Goal: Information Seeking & Learning: Check status

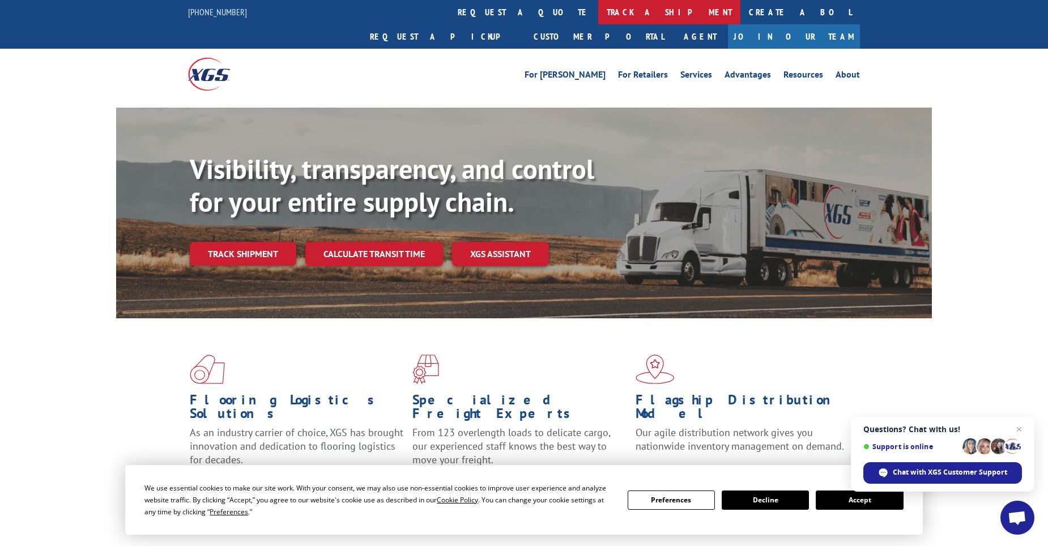
click at [598, 21] on link "track a shipment" at bounding box center [669, 12] width 142 height 24
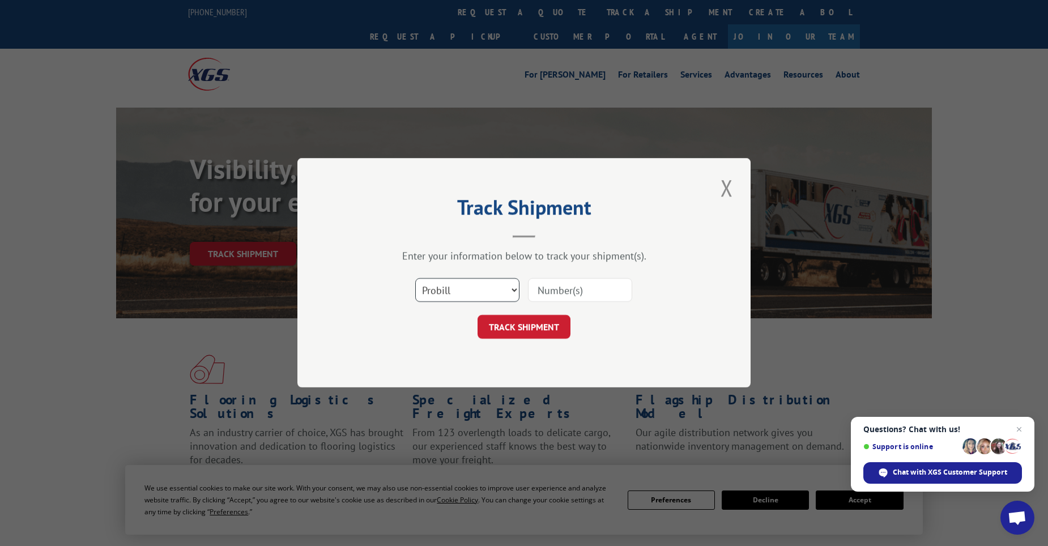
click at [460, 282] on select "Select category... Probill BOL PO" at bounding box center [467, 291] width 104 height 24
select select "po"
click at [415, 279] on select "Select category... Probill BOL PO" at bounding box center [467, 291] width 104 height 24
click at [602, 284] on input at bounding box center [580, 291] width 104 height 24
paste input "04548253"
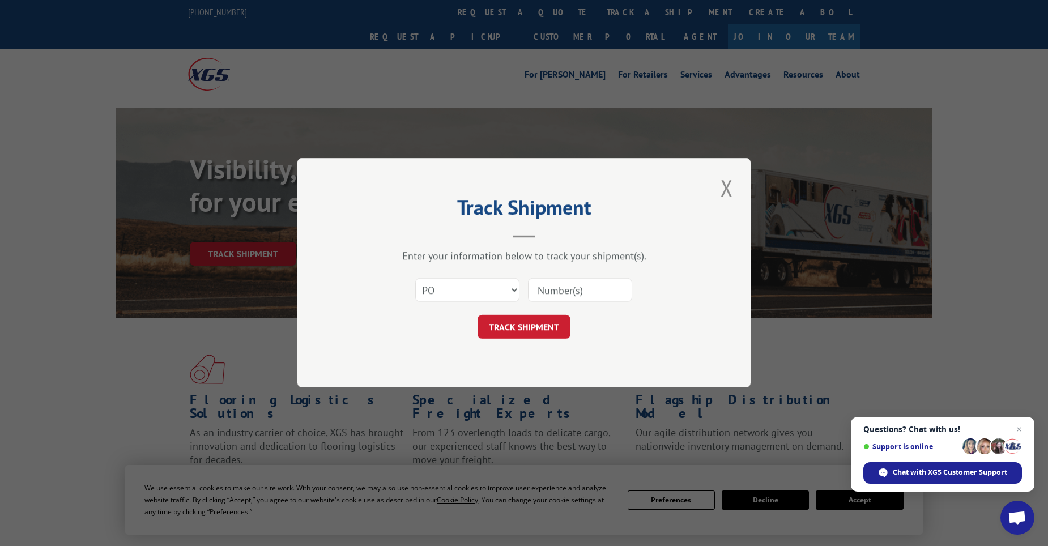
type input "04548253"
click button "TRACK SHIPMENT" at bounding box center [524, 328] width 93 height 24
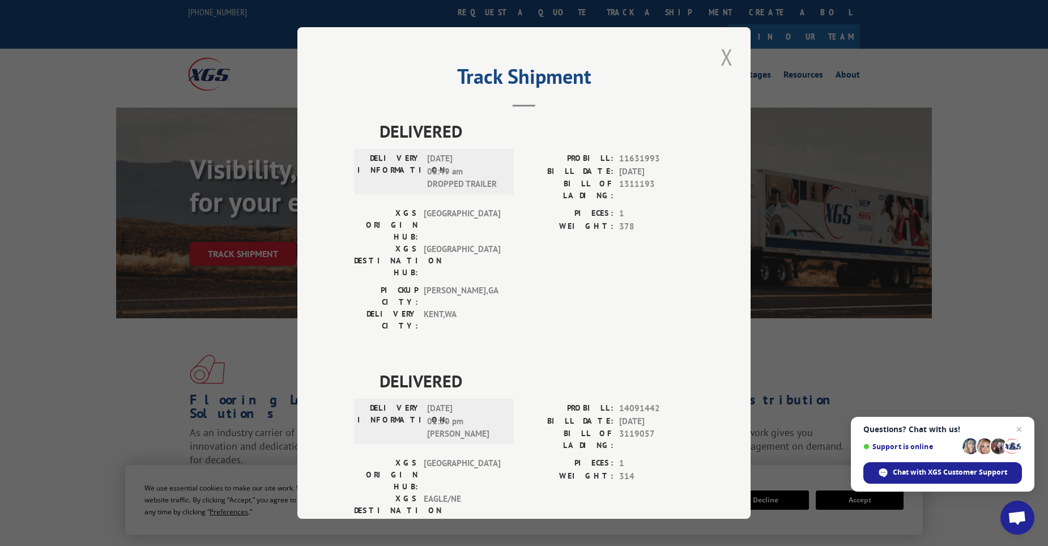
click at [725, 56] on button "Close modal" at bounding box center [726, 56] width 19 height 31
